Goal: Check status: Check status

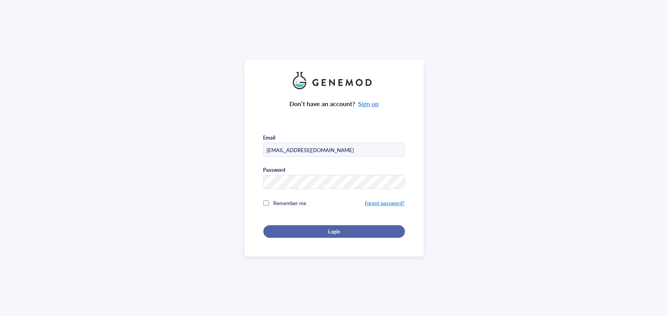
click at [328, 228] on span "Login" at bounding box center [334, 231] width 12 height 7
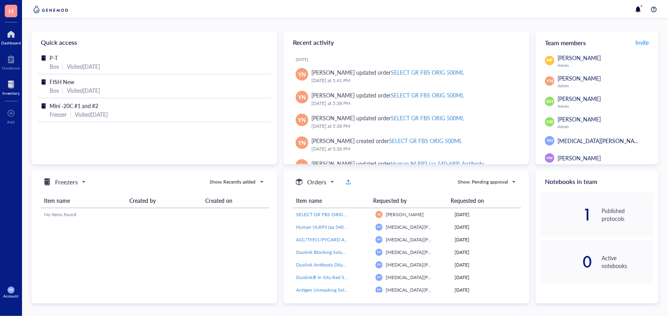
click at [12, 92] on div "Inventory" at bounding box center [10, 93] width 17 height 5
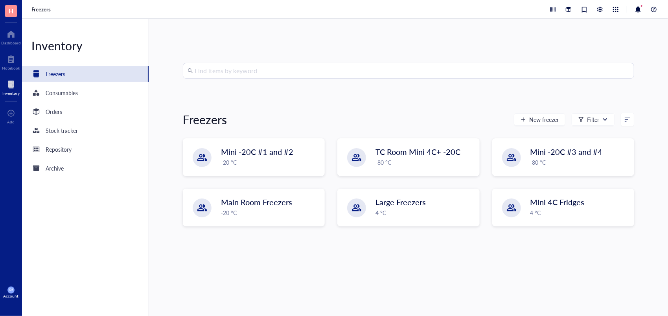
click at [228, 70] on input "search" at bounding box center [411, 70] width 435 height 15
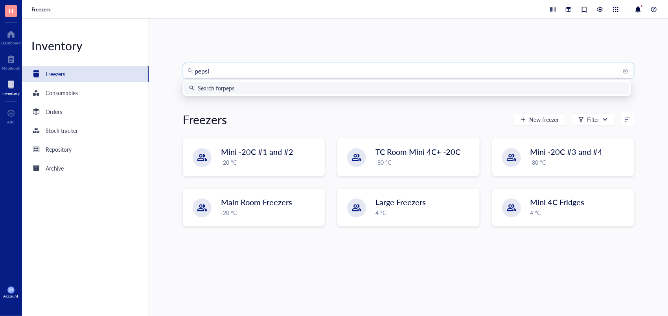
type input "pepsin"
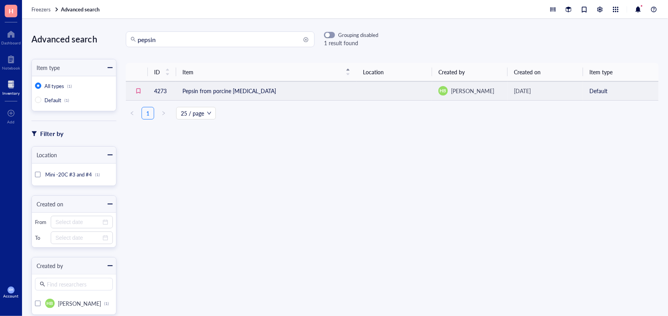
click at [249, 86] on td "Pepsin from porcine [MEDICAL_DATA]" at bounding box center [266, 90] width 180 height 19
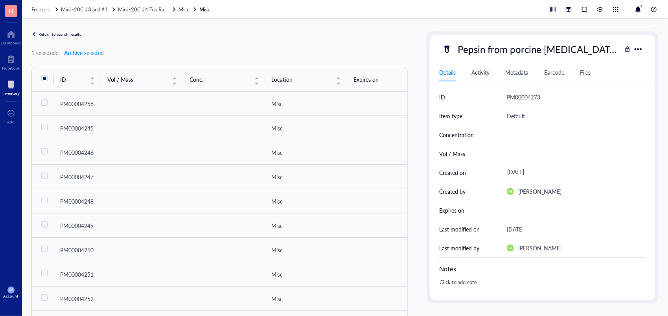
click at [16, 81] on div at bounding box center [10, 84] width 17 height 13
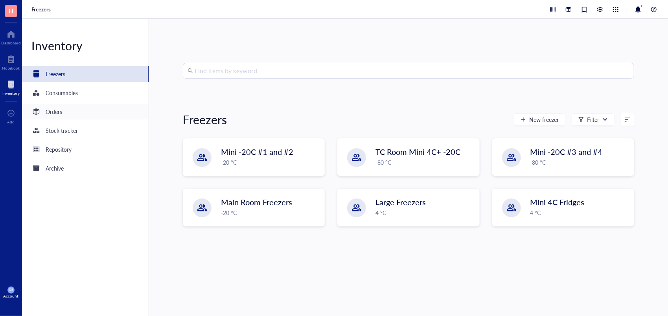
click at [64, 111] on div "Orders" at bounding box center [85, 112] width 127 height 16
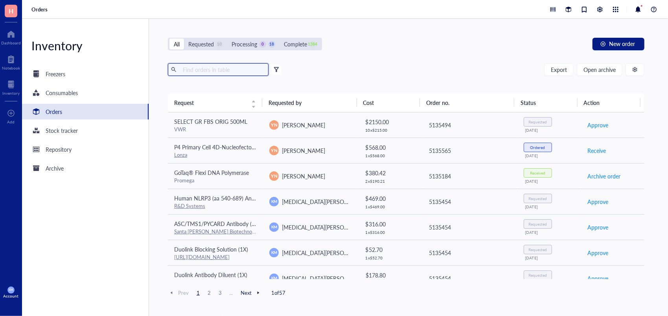
click at [222, 64] on input "text" at bounding box center [223, 70] width 86 height 12
type input "pepsin"
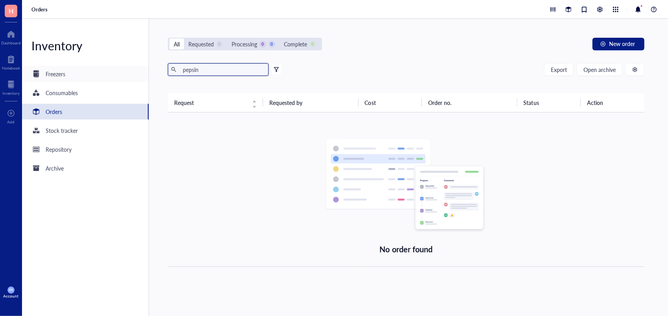
drag, startPoint x: 216, startPoint y: 75, endPoint x: 141, endPoint y: 74, distance: 75.1
click at [141, 74] on div "Inventory Freezers Consumables Orders Stock tracker Repository Archive All Requ…" at bounding box center [345, 167] width 646 height 297
